Goal: Information Seeking & Learning: Learn about a topic

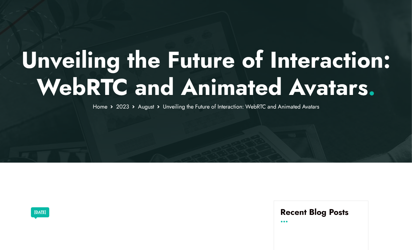
scroll to position [45, 0]
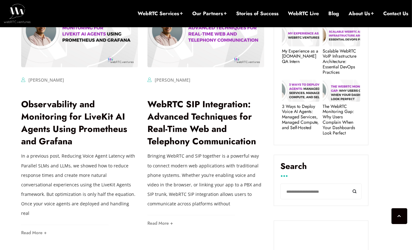
scroll to position [262, 0]
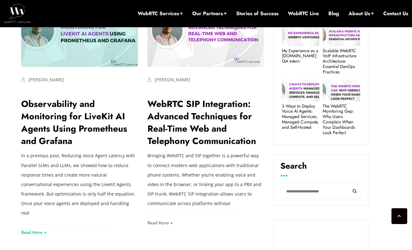
click at [41, 230] on link "Read More +" at bounding box center [34, 232] width 26 height 4
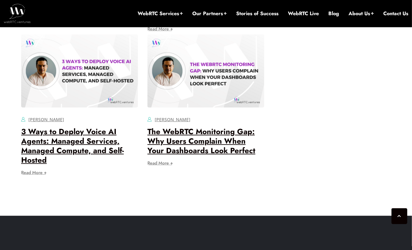
scroll to position [2402, 0]
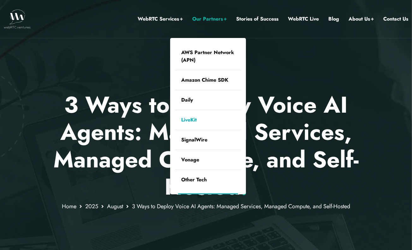
click at [198, 115] on link "LiveKit" at bounding box center [208, 120] width 66 height 20
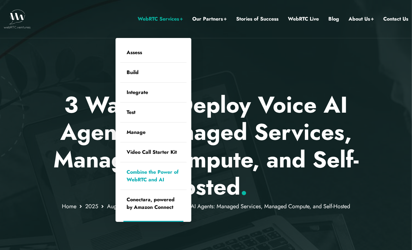
click at [160, 171] on link "Combine the Power of WebRTC and AI" at bounding box center [153, 175] width 66 height 27
